Goal: Information Seeking & Learning: Understand process/instructions

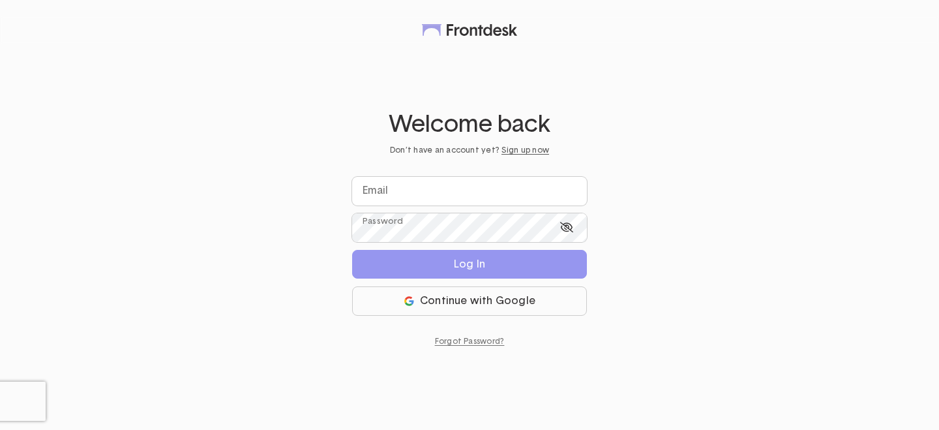
type input "**********"
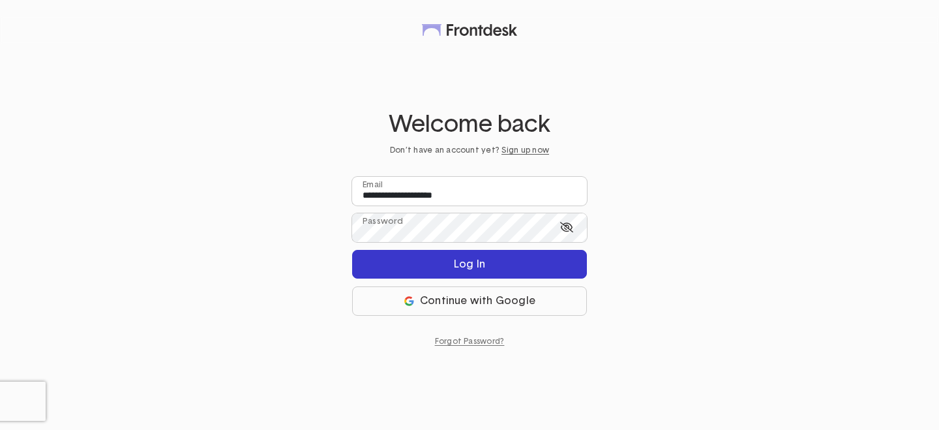
click at [450, 263] on button "Log In" at bounding box center [469, 264] width 235 height 29
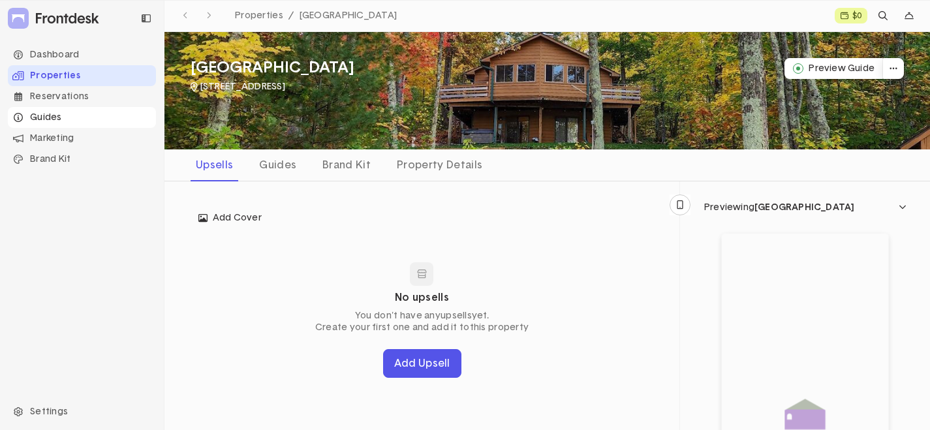
click at [52, 114] on div "Guides" at bounding box center [82, 117] width 148 height 21
click at [277, 166] on div "Guides" at bounding box center [278, 165] width 48 height 21
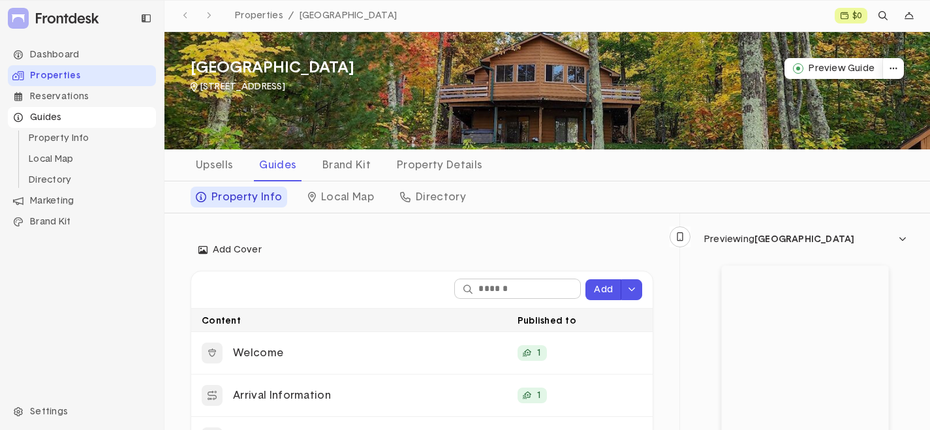
click at [50, 118] on div "Guides" at bounding box center [82, 117] width 148 height 21
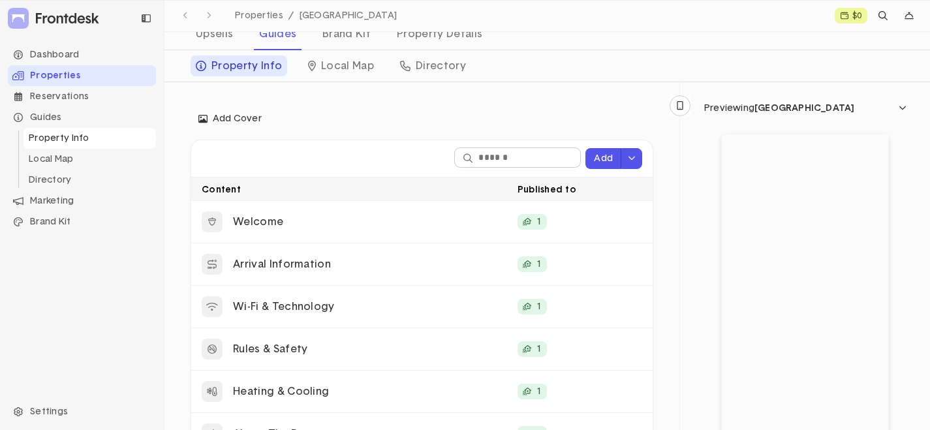
scroll to position [3, 0]
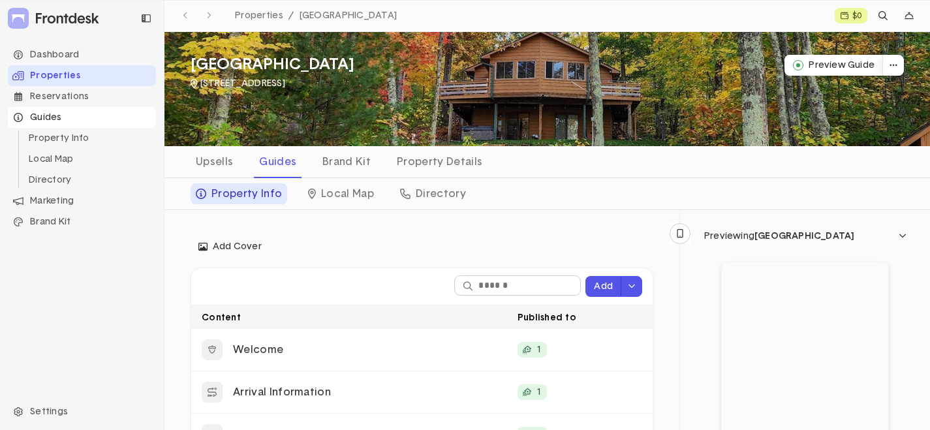
click at [40, 123] on div "Guides" at bounding box center [82, 117] width 148 height 21
click at [53, 115] on div "Guides" at bounding box center [82, 117] width 148 height 21
click at [45, 116] on div "Guides" at bounding box center [82, 117] width 148 height 21
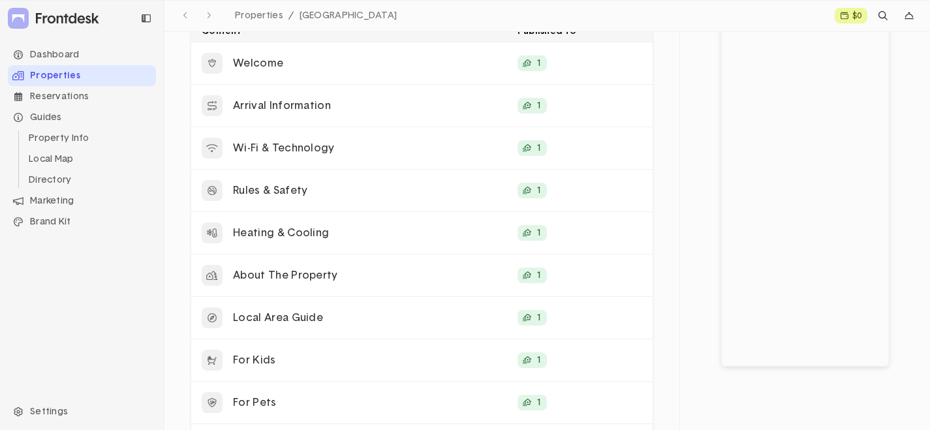
scroll to position [329, 0]
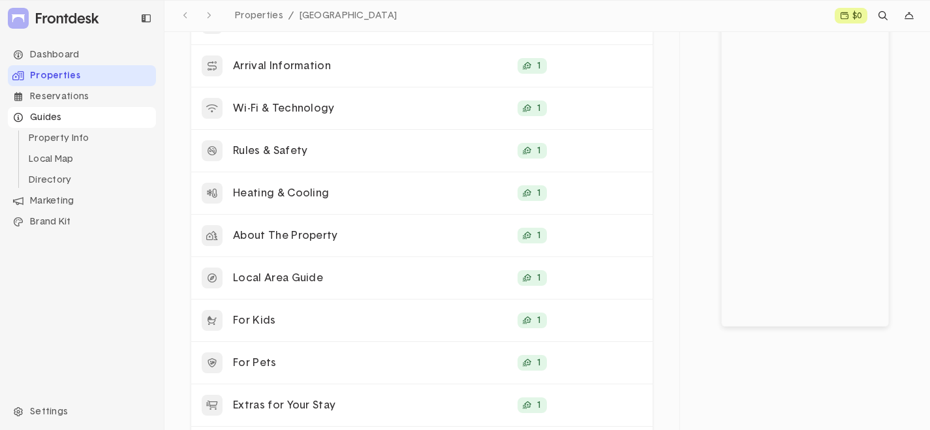
click at [22, 117] on icon "Navigation item" at bounding box center [18, 117] width 9 height 9
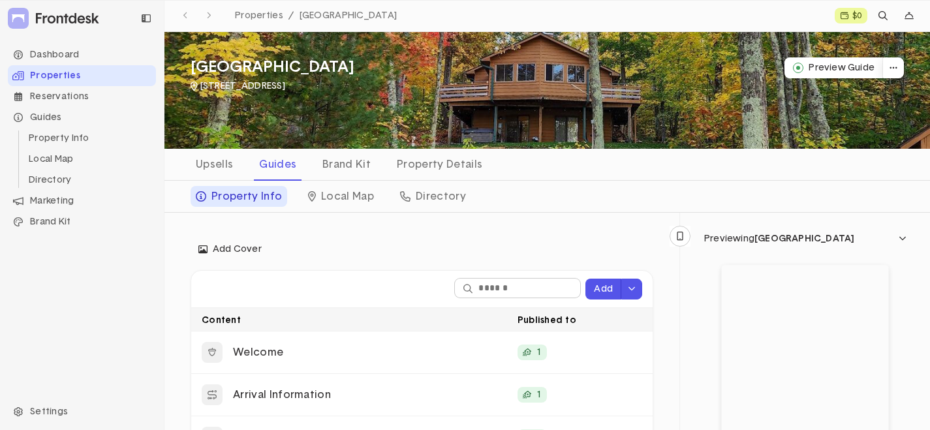
scroll to position [0, 0]
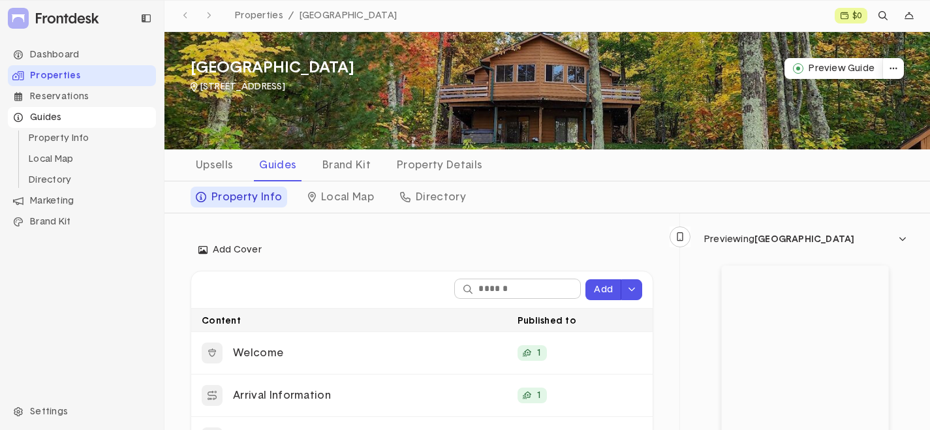
click at [53, 113] on div "Guides" at bounding box center [82, 117] width 148 height 21
click at [69, 46] on div "Dashboard" at bounding box center [82, 54] width 148 height 21
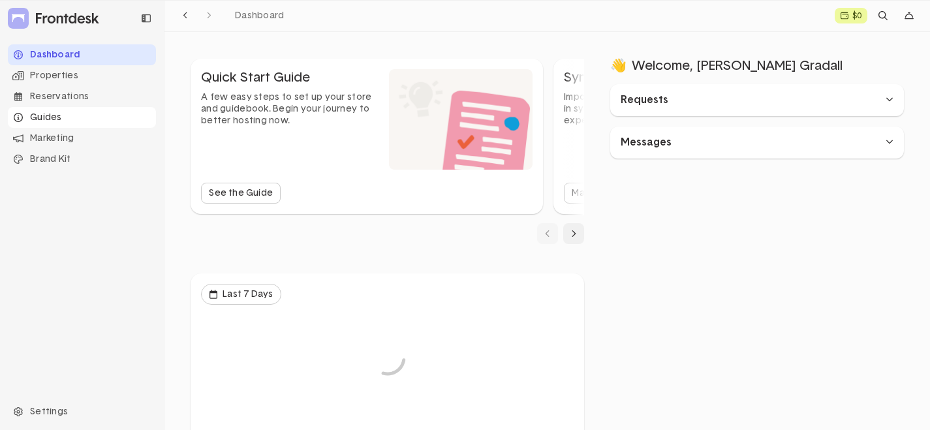
click at [57, 116] on div "Guides" at bounding box center [82, 117] width 148 height 21
click at [50, 117] on div "Guides" at bounding box center [82, 117] width 148 height 21
click at [59, 136] on li "Property Info" at bounding box center [89, 138] width 132 height 21
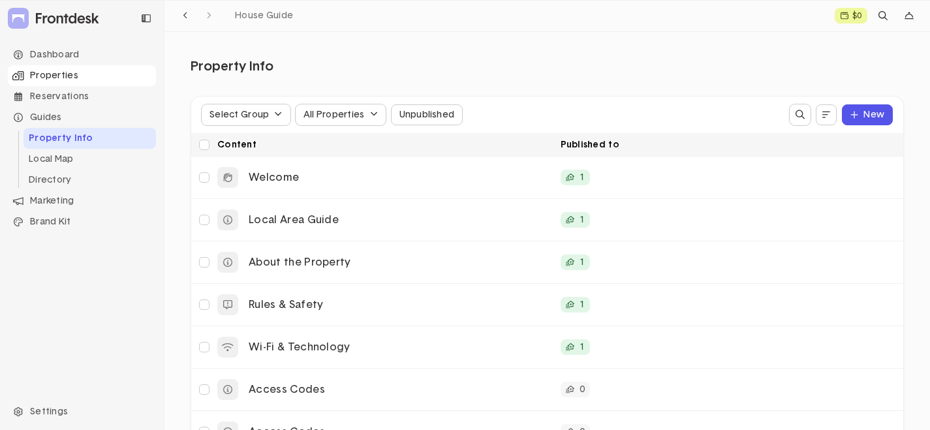
click at [49, 74] on div "Properties" at bounding box center [82, 75] width 148 height 21
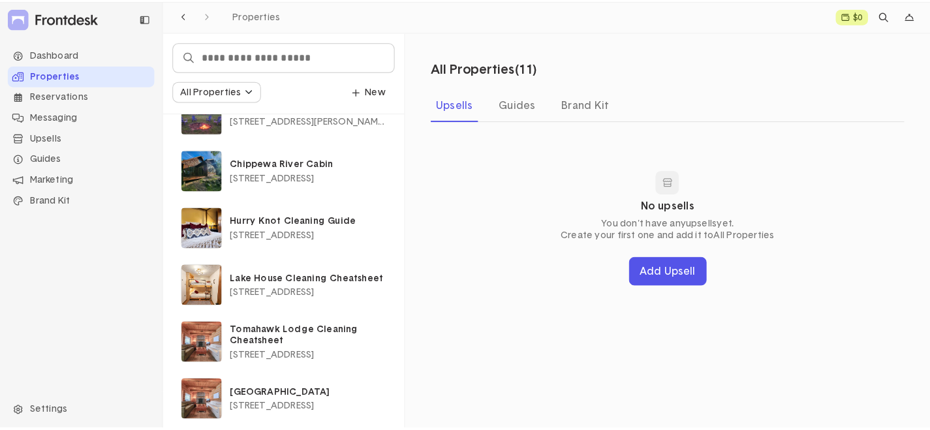
scroll to position [336, 0]
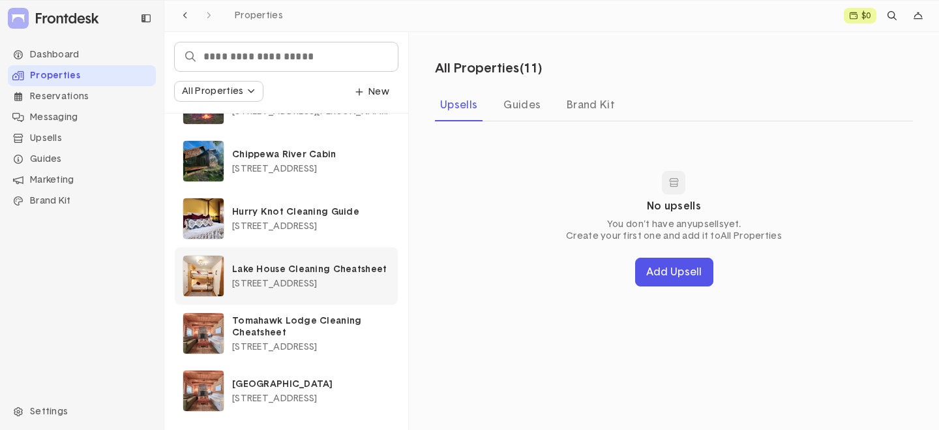
click at [324, 277] on div "Lake House Cleaning Cheatsheet 12064 West Hildreth Road" at bounding box center [311, 276] width 158 height 25
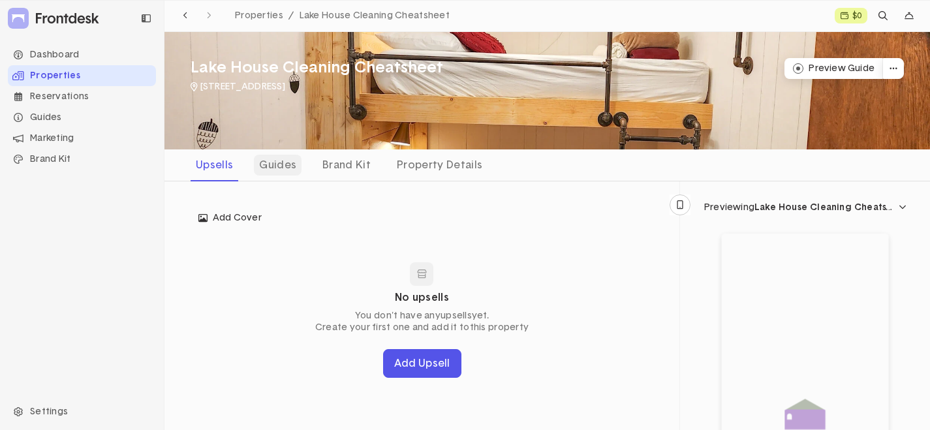
click at [278, 160] on div "Guides" at bounding box center [278, 165] width 48 height 21
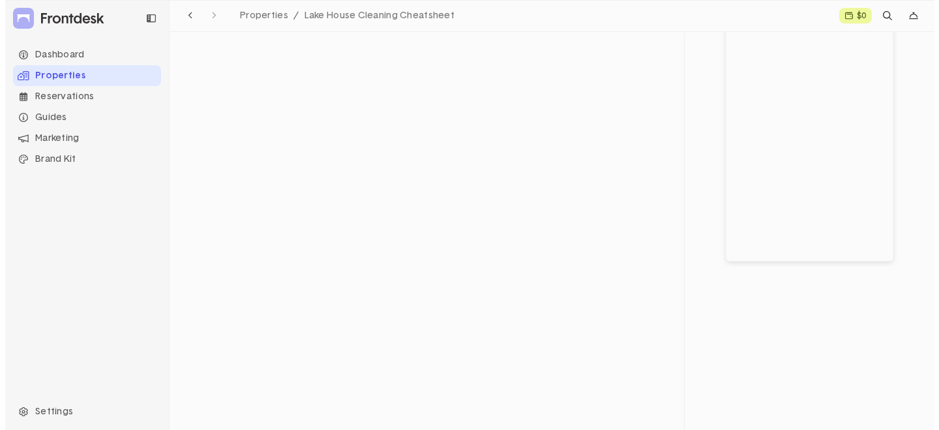
scroll to position [105, 0]
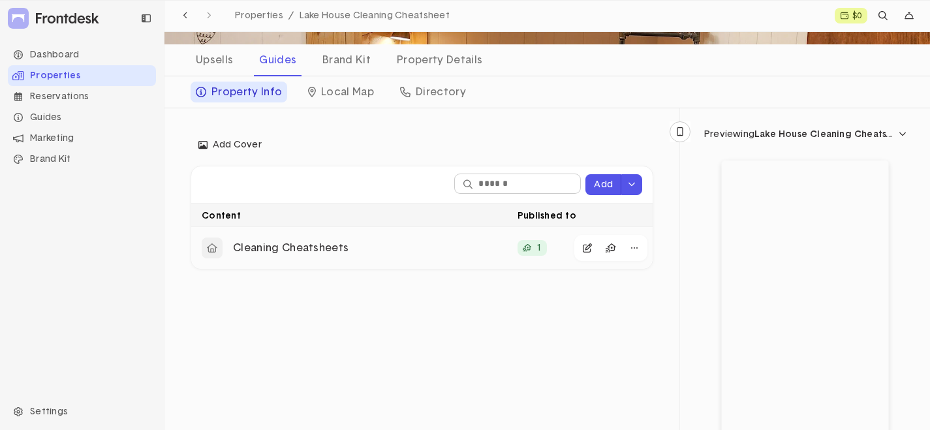
click at [320, 251] on p "Cleaning Cheatsheets" at bounding box center [370, 248] width 274 height 14
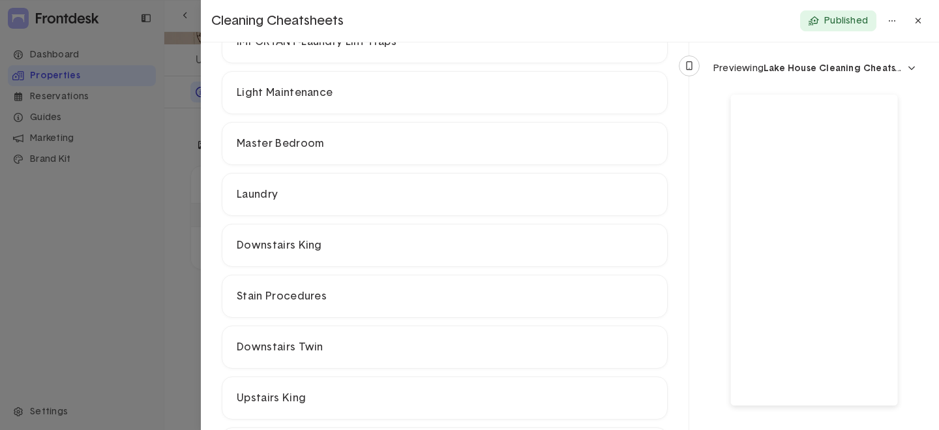
scroll to position [391, 0]
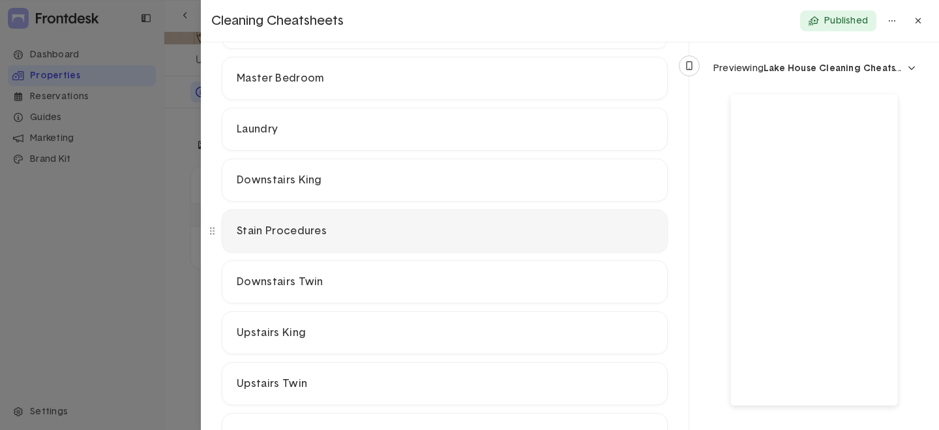
click at [324, 229] on p "Stain Procedures" at bounding box center [445, 231] width 416 height 14
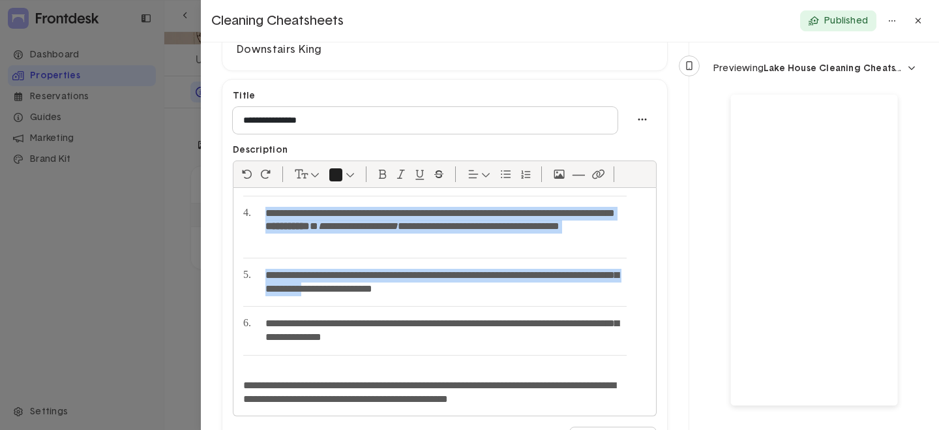
scroll to position [543, 0]
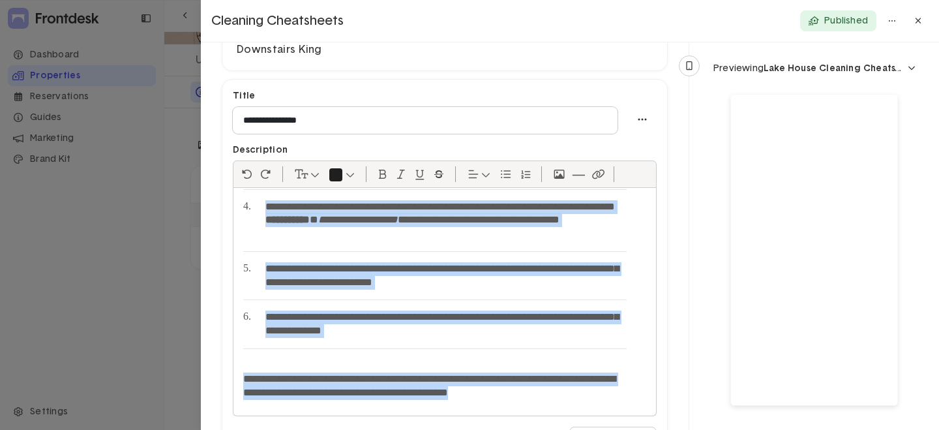
drag, startPoint x: 236, startPoint y: 242, endPoint x: 622, endPoint y: 406, distance: 420.4
click at [622, 406] on div "**********" at bounding box center [440, 302] width 413 height 228
copy div "**********"
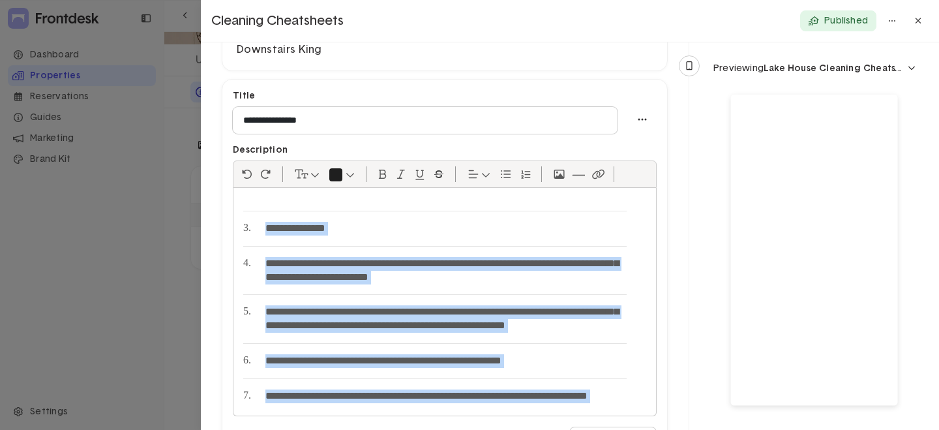
scroll to position [0, 0]
